Goal: Task Accomplishment & Management: Manage account settings

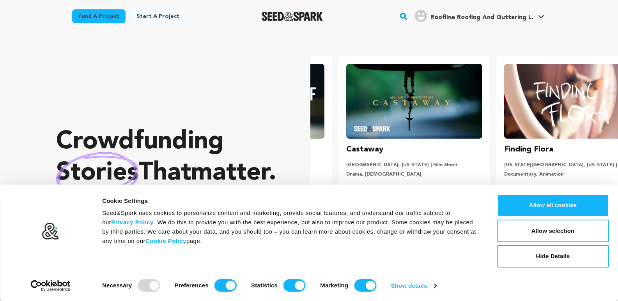
scroll to position [0, 164]
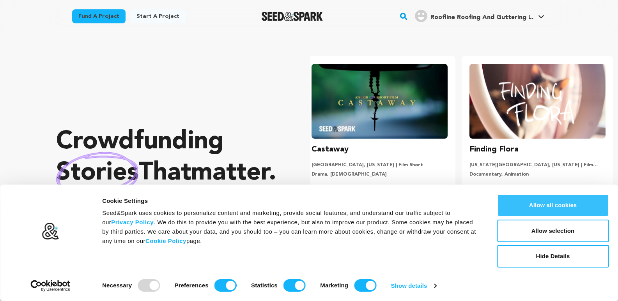
click at [537, 205] on button "Allow all cookies" at bounding box center [553, 205] width 112 height 23
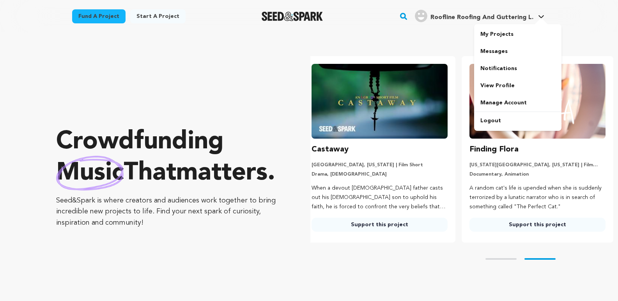
click at [463, 19] on span "Roofline Roofing And Guttering L." at bounding box center [482, 17] width 103 height 6
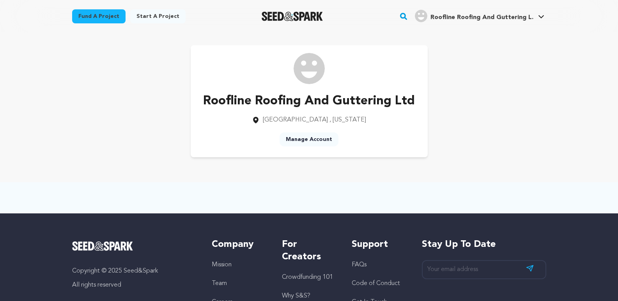
click at [314, 137] on link "Manage Account" at bounding box center [309, 140] width 59 height 14
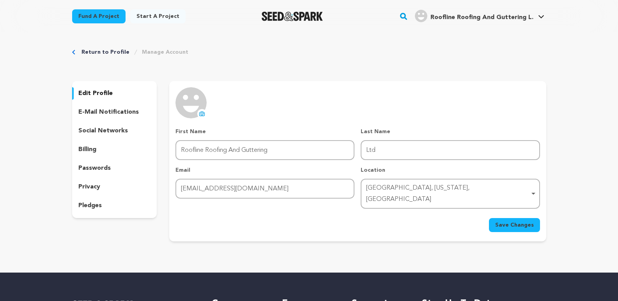
click at [199, 113] on icon at bounding box center [202, 114] width 6 height 6
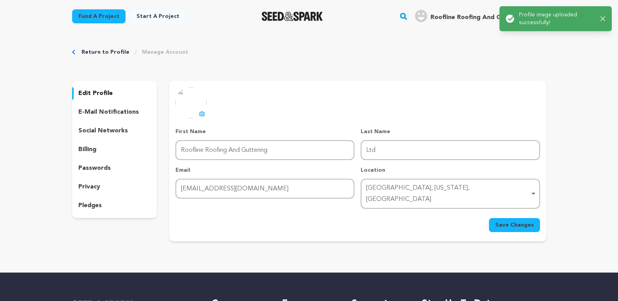
click at [400, 192] on div "Uniontown, Pennsylvania, United States Remove item" at bounding box center [447, 194] width 163 height 23
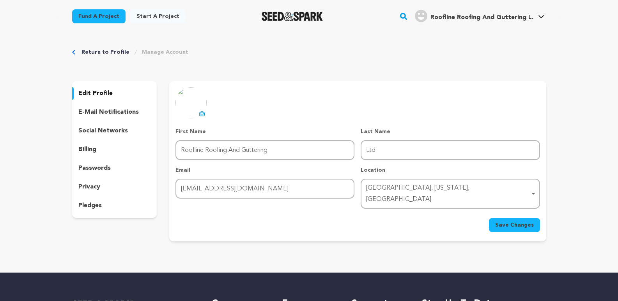
click at [404, 186] on div "Uniontown, Pennsylvania, United States Remove item" at bounding box center [447, 194] width 163 height 23
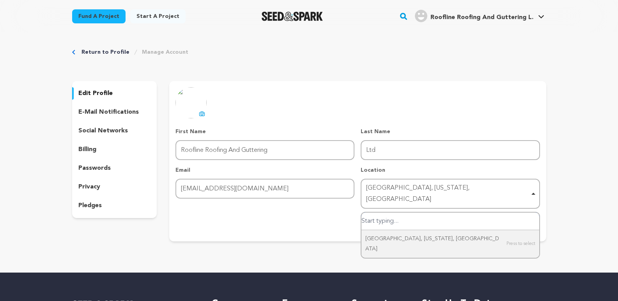
paste input "226 High St, Maddison House, Surrey, Croydon"
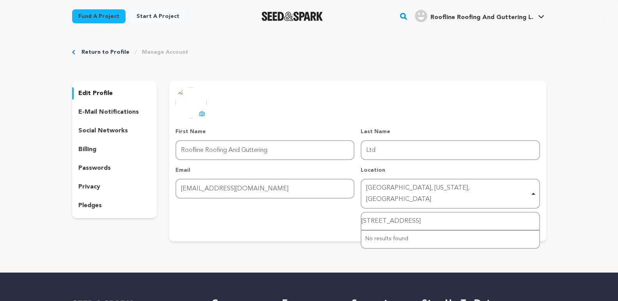
drag, startPoint x: 465, startPoint y: 211, endPoint x: 498, endPoint y: 213, distance: 33.6
click at [498, 213] on input "226 High St, Maddison House, Surrey, Croydon" at bounding box center [450, 222] width 177 height 18
drag, startPoint x: 445, startPoint y: 212, endPoint x: 477, endPoint y: 213, distance: 31.6
click at [477, 213] on input "226 High St, Maddison House, Surrey" at bounding box center [450, 222] width 177 height 18
click at [393, 231] on div "No results found" at bounding box center [450, 240] width 177 height 18
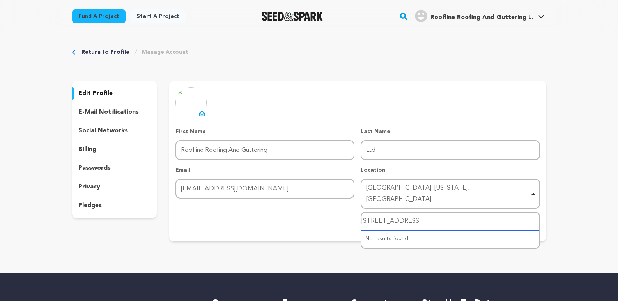
click at [448, 213] on input "226 High St, Maddison House, Surrey, Croydon" at bounding box center [450, 222] width 177 height 18
drag, startPoint x: 397, startPoint y: 213, endPoint x: 358, endPoint y: 213, distance: 39.8
click at [358, 213] on form "First Name First Name Roofline Roofing And Guttering Last Name Last Name Ltd Em…" at bounding box center [358, 180] width 364 height 105
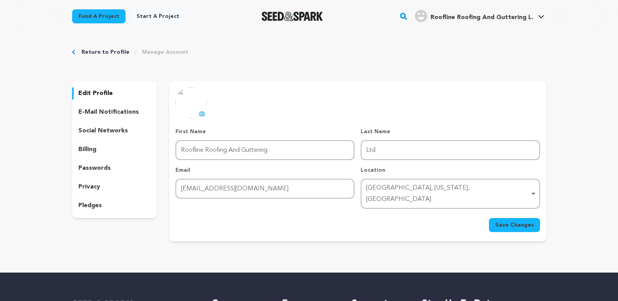
click at [420, 199] on form "First Name First Name Roofline Roofing And Guttering Last Name Last Name Ltd Em…" at bounding box center [358, 180] width 364 height 105
click at [420, 189] on div "Uniontown, Pennsylvania, United States Remove item" at bounding box center [447, 194] width 163 height 23
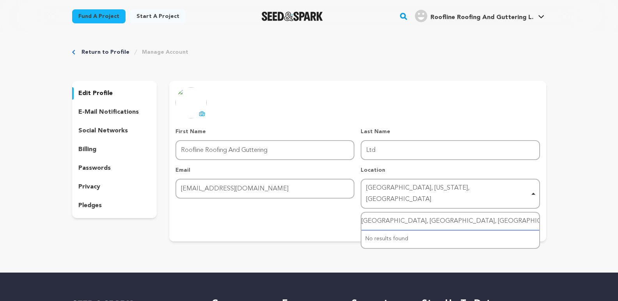
drag, startPoint x: 412, startPoint y: 211, endPoint x: 355, endPoint y: 211, distance: 57.7
click at [355, 211] on form "First Name First Name Roofline Roofing And Guttering Last Name Last Name Ltd Em…" at bounding box center [358, 180] width 364 height 105
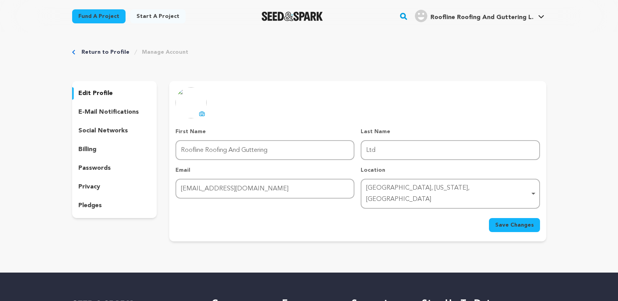
click at [402, 199] on div "Location Uniontown, Pennsylvania, United States Uniontown, Pennsylvania, United…" at bounding box center [450, 188] width 179 height 43
click at [406, 191] on div "Uniontown, Pennsylvania, United States Remove item" at bounding box center [447, 194] width 163 height 23
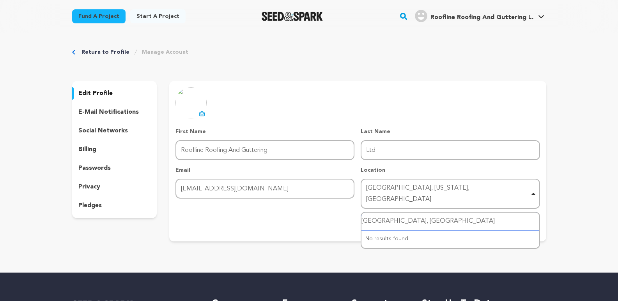
drag, startPoint x: 382, startPoint y: 211, endPoint x: 362, endPoint y: 212, distance: 20.3
click at [362, 213] on input "Surrey, Croydon" at bounding box center [450, 222] width 177 height 18
type input "Croydon"
click at [388, 213] on input "Croydon" at bounding box center [450, 222] width 177 height 18
click at [406, 219] on input "Croydon" at bounding box center [450, 222] width 177 height 18
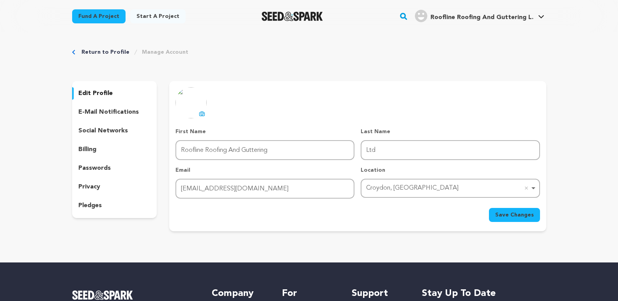
click at [505, 215] on span "Save Changes" at bounding box center [514, 215] width 39 height 8
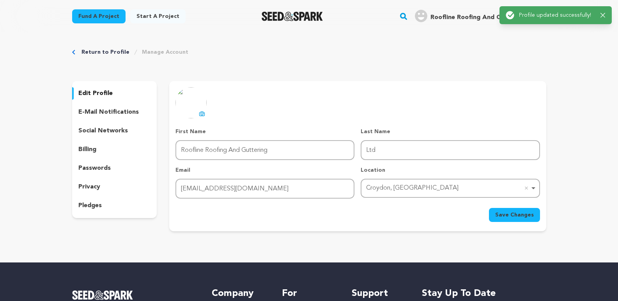
click at [115, 129] on p "social networks" at bounding box center [103, 130] width 50 height 9
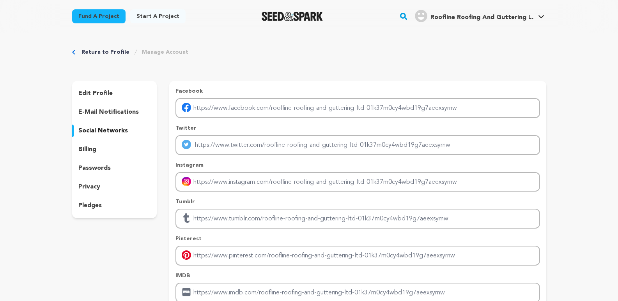
click at [505, 14] on span "Roofline Roofing And Guttering L." at bounding box center [482, 17] width 103 height 6
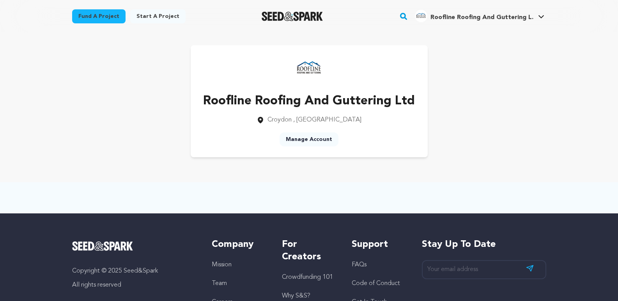
click at [314, 140] on link "Manage Account" at bounding box center [309, 140] width 59 height 14
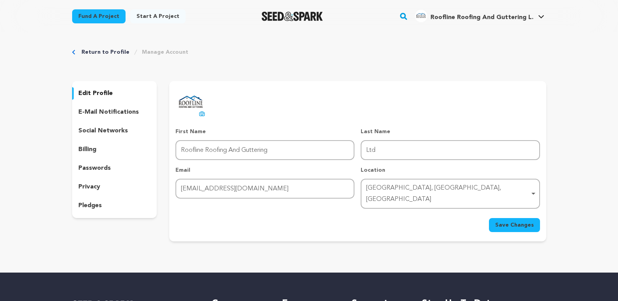
click at [94, 116] on p "e-mail notifications" at bounding box center [108, 112] width 60 height 9
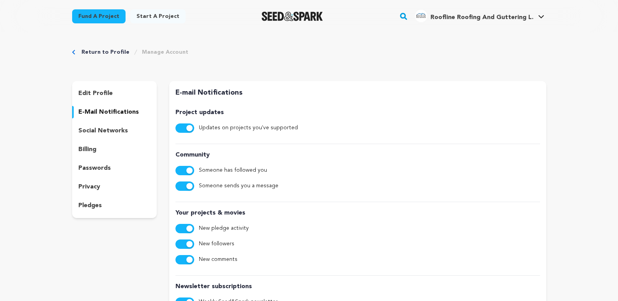
click at [97, 209] on p "pledges" at bounding box center [89, 205] width 23 height 9
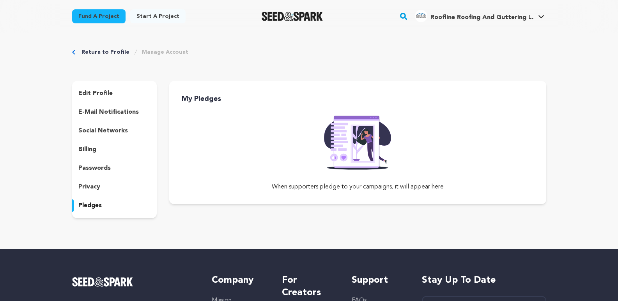
click at [94, 189] on p "privacy" at bounding box center [89, 187] width 22 height 9
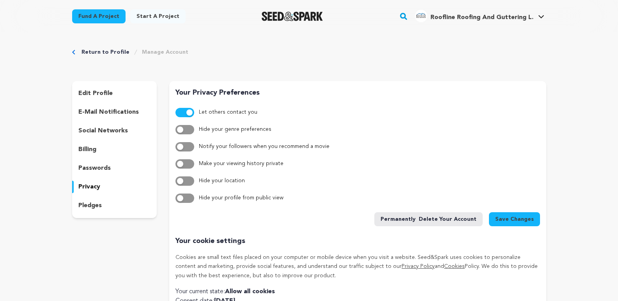
click at [95, 167] on p "passwords" at bounding box center [94, 168] width 32 height 9
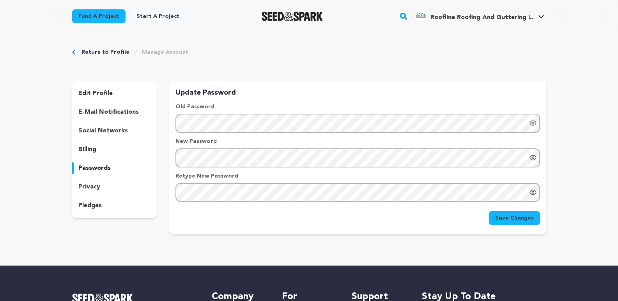
click at [90, 151] on p "billing" at bounding box center [87, 149] width 18 height 9
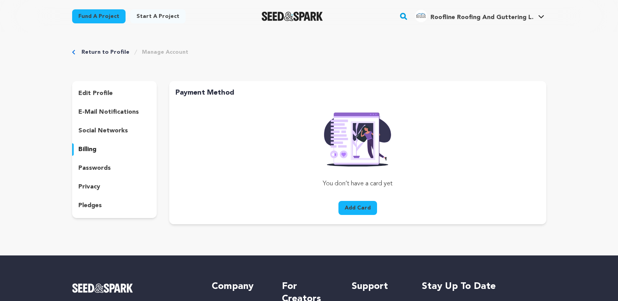
click at [99, 122] on div "edit profile e-mail notifications social networks billing passwords privacy ple…" at bounding box center [114, 149] width 85 height 137
click at [98, 128] on p "social networks" at bounding box center [103, 130] width 50 height 9
